Goal: Information Seeking & Learning: Learn about a topic

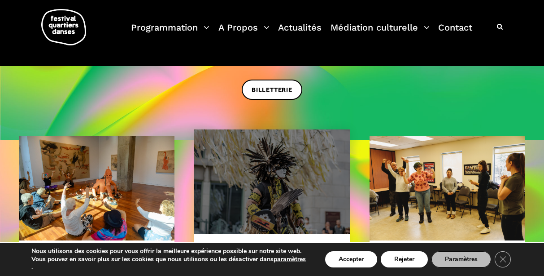
scroll to position [226, 0]
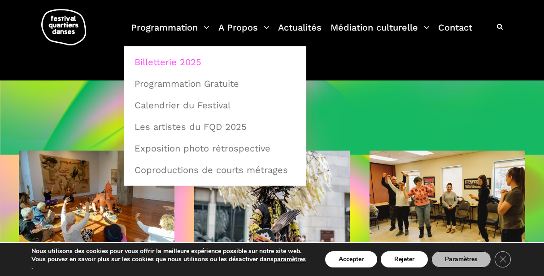
click at [174, 59] on link "Billetterie 2025" at bounding box center [215, 62] width 172 height 21
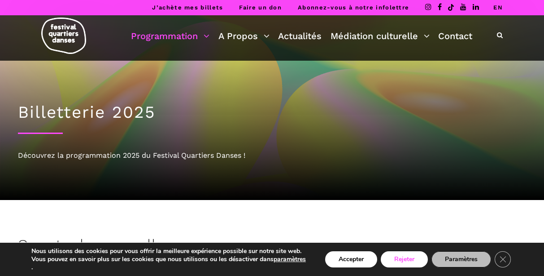
click at [397, 259] on button "Rejeter" at bounding box center [404, 259] width 47 height 16
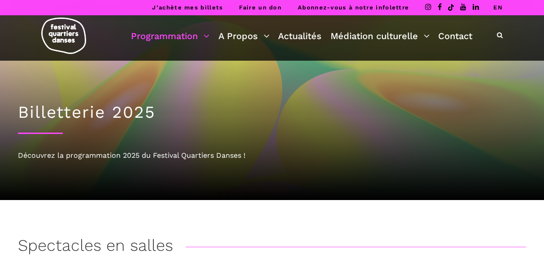
scroll to position [19, 0]
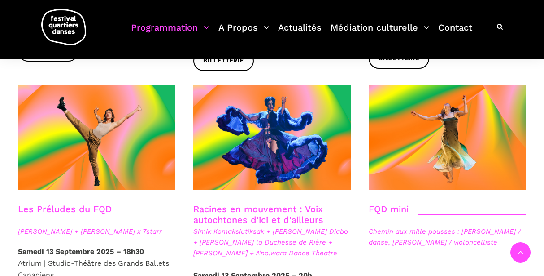
scroll to position [1260, 0]
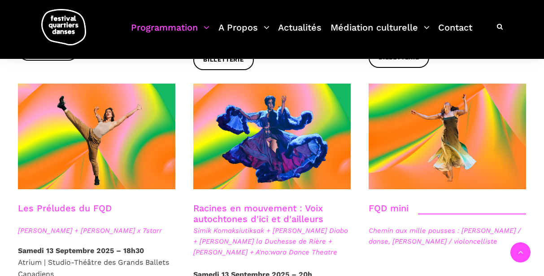
click at [112, 246] on strong "Samedi 13 Septembre 2025 – 18h30" at bounding box center [81, 250] width 126 height 9
click at [77, 202] on link "Les Préludes du FQD" at bounding box center [65, 207] width 94 height 11
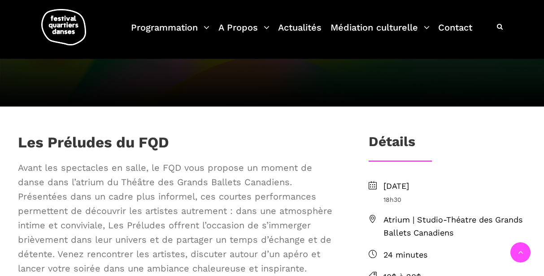
scroll to position [161, 0]
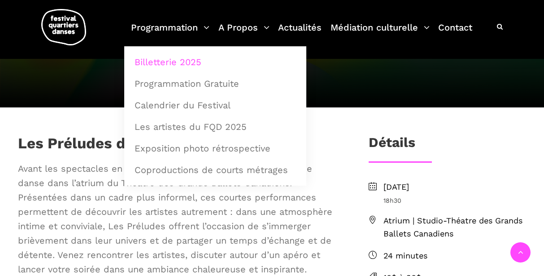
click at [172, 61] on link "Billetterie 2025" at bounding box center [215, 62] width 172 height 21
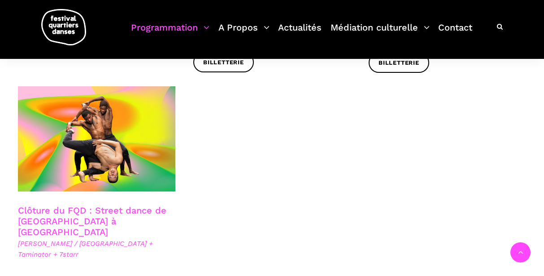
scroll to position [1530, 0]
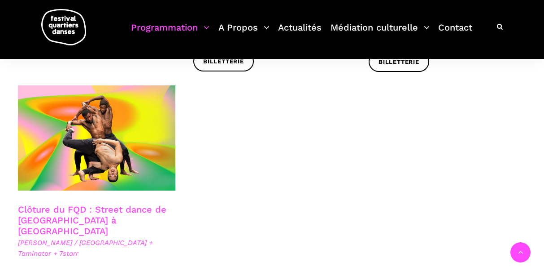
click at [122, 204] on link "Clôture du FQD : Street dance de [GEOGRAPHIC_DATA] à [GEOGRAPHIC_DATA]" at bounding box center [92, 220] width 149 height 32
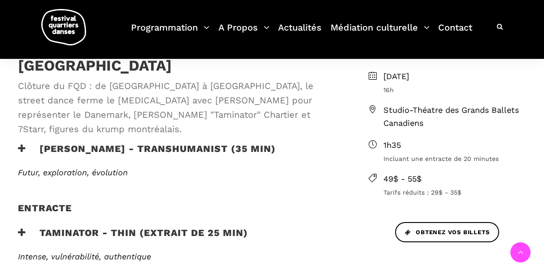
scroll to position [266, 0]
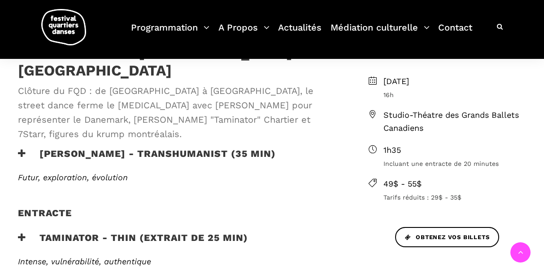
click at [128, 148] on h3 "[PERSON_NAME] - TRANSHUMANIST (35 min)" at bounding box center [147, 159] width 258 height 22
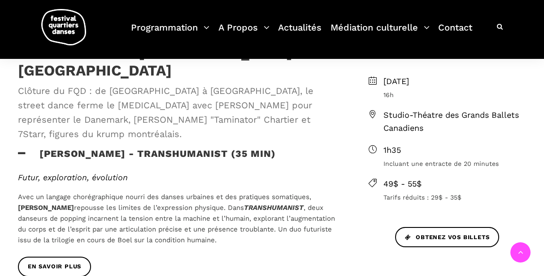
click at [22, 149] on icon at bounding box center [22, 153] width 8 height 9
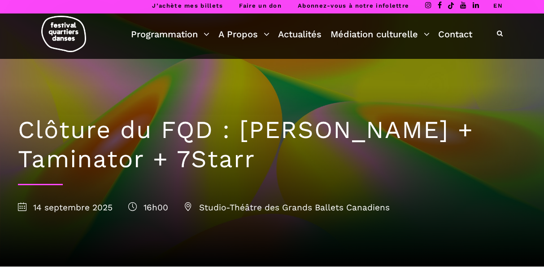
scroll to position [0, 0]
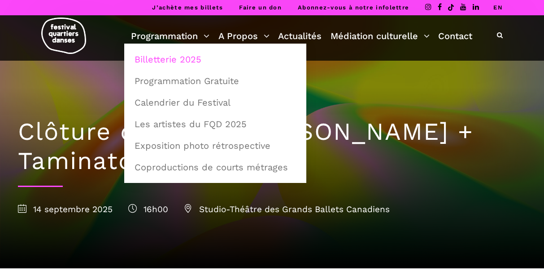
click at [172, 58] on link "Billetterie 2025" at bounding box center [215, 59] width 172 height 21
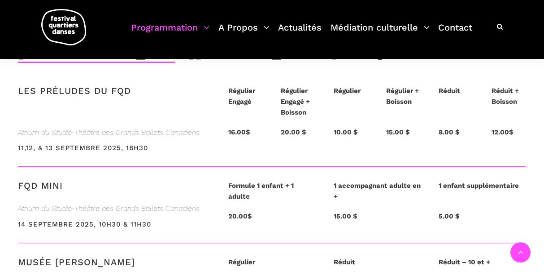
scroll to position [2093, 0]
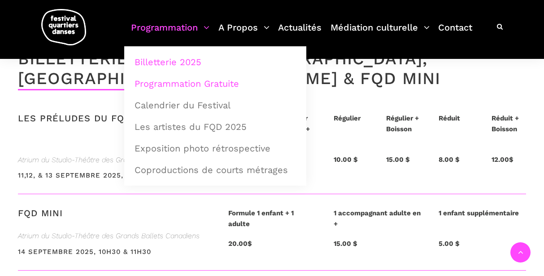
click at [186, 84] on link "Programmation Gratuite" at bounding box center [215, 83] width 172 height 21
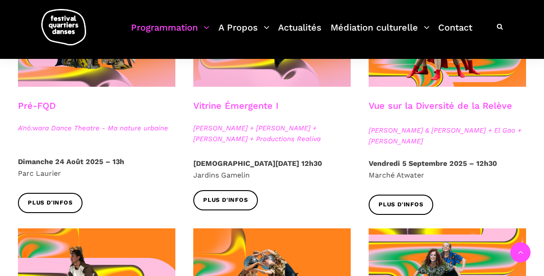
scroll to position [300, 0]
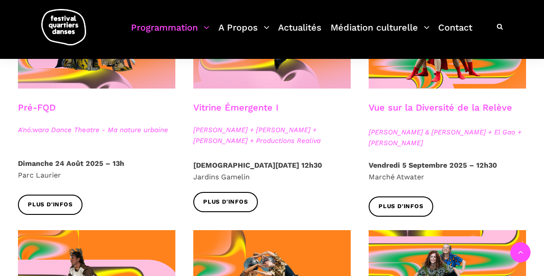
click at [433, 131] on span "Athena Lucie Assamba & Leah Danga + El Gao + Rameez Karim" at bounding box center [448, 138] width 158 height 22
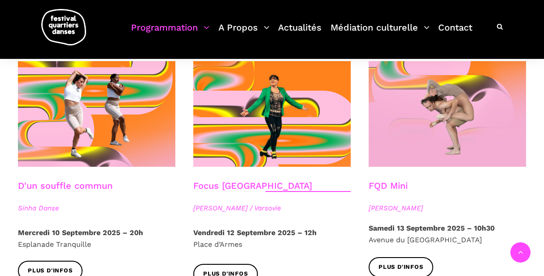
scroll to position [976, 0]
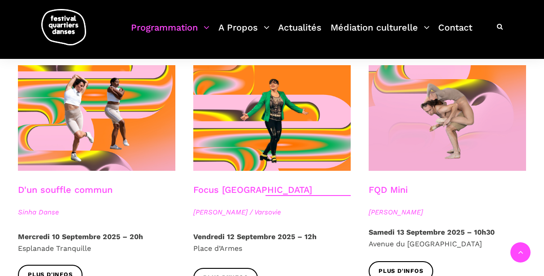
click at [64, 184] on link "D'un souffle commun" at bounding box center [65, 189] width 95 height 11
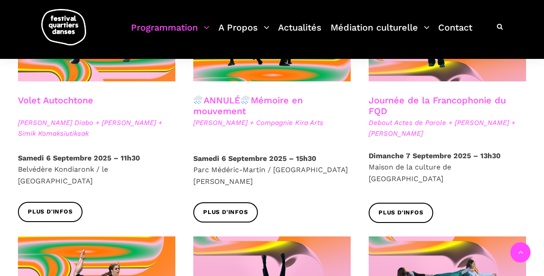
scroll to position [552, 0]
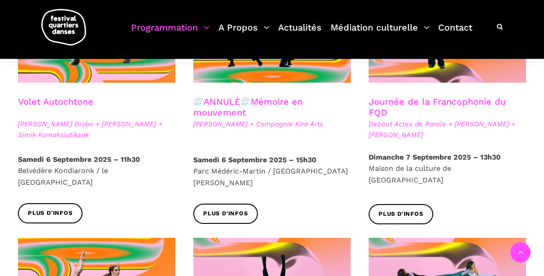
click at [398, 124] on span "Debout Actes de Parole + Taafé Fanga + Catherine Lalonde" at bounding box center [448, 129] width 158 height 22
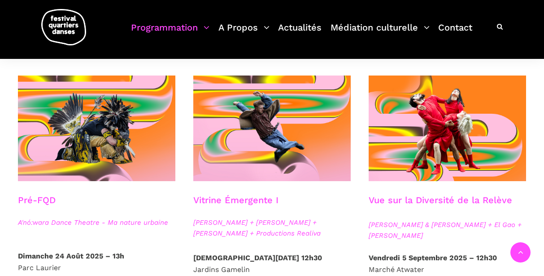
scroll to position [0, 0]
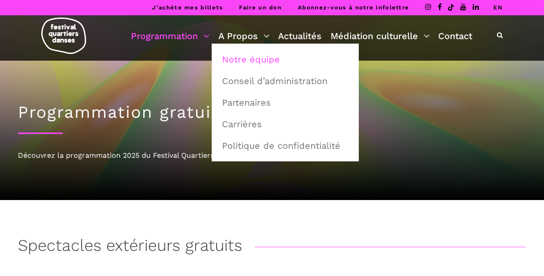
click at [244, 57] on link "Notre équipe" at bounding box center [285, 59] width 137 height 21
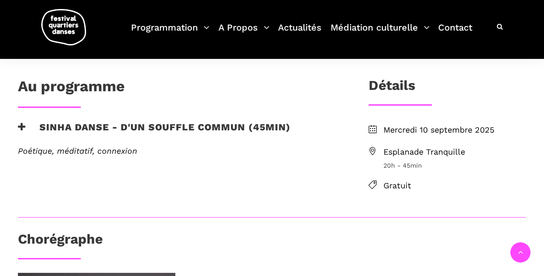
scroll to position [184, 0]
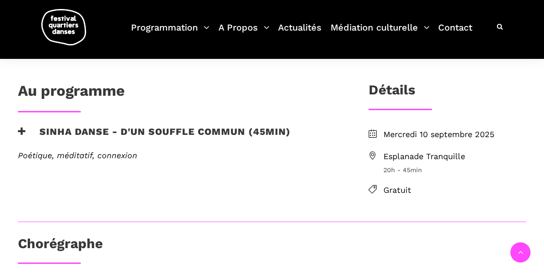
click at [23, 132] on icon at bounding box center [22, 131] width 8 height 9
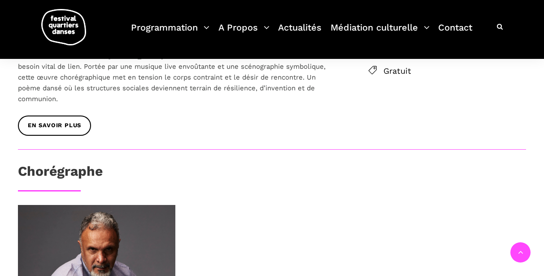
scroll to position [316, 0]
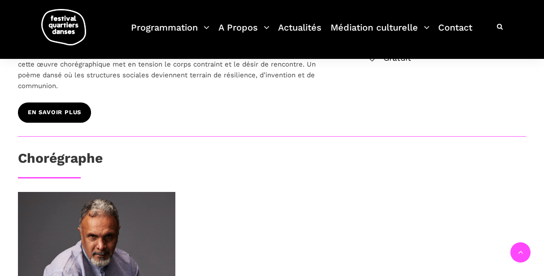
click at [76, 114] on span "EN SAVOIR PLUS" at bounding box center [54, 112] width 53 height 9
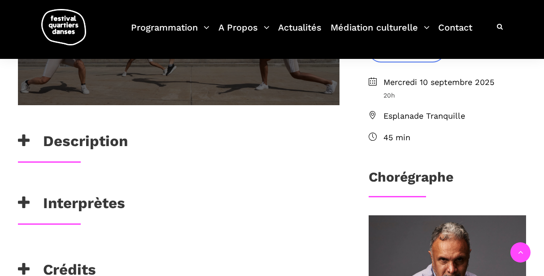
scroll to position [272, 0]
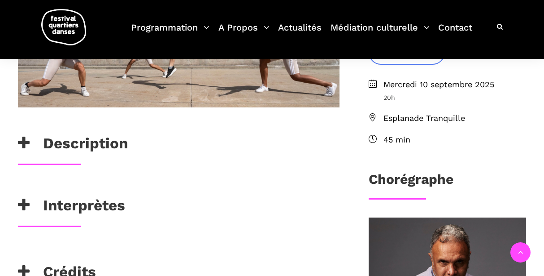
click at [26, 204] on icon at bounding box center [24, 204] width 12 height 15
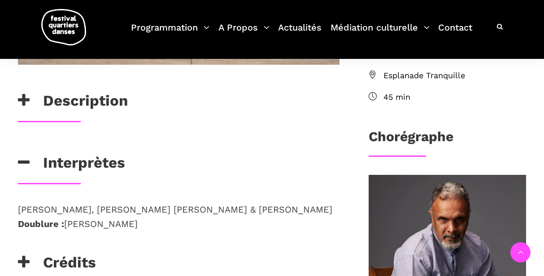
scroll to position [320, 0]
